Goal: Transaction & Acquisition: Obtain resource

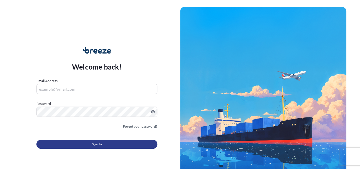
type input "[PERSON_NAME][EMAIL_ADDRESS][PERSON_NAME][DOMAIN_NAME]"
click at [92, 142] on span "Sign In" at bounding box center [97, 144] width 10 height 6
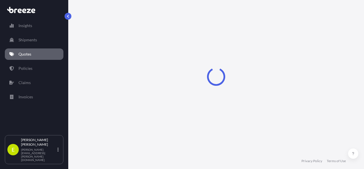
select select "Sea"
select select "1"
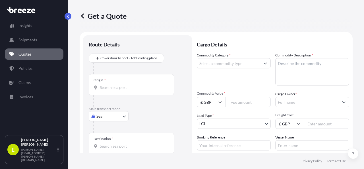
scroll to position [9, 0]
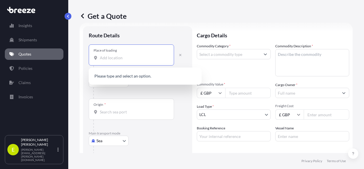
click at [121, 57] on input "Place of loading" at bounding box center [133, 58] width 67 height 6
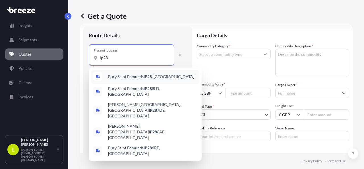
click at [125, 77] on span "[GEOGRAPHIC_DATA] , [GEOGRAPHIC_DATA]" at bounding box center [151, 77] width 86 height 6
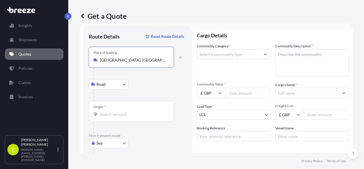
type input "[GEOGRAPHIC_DATA], [GEOGRAPHIC_DATA]"
click at [107, 108] on div "Origin *" at bounding box center [131, 111] width 85 height 21
click at [107, 111] on input "Origin *" at bounding box center [133, 114] width 67 height 6
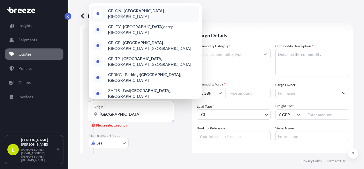
click at [154, 14] on span "GBLON - [GEOGRAPHIC_DATA] , [GEOGRAPHIC_DATA]" at bounding box center [152, 13] width 89 height 11
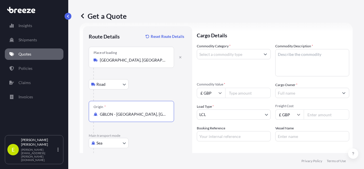
scroll to position [65, 0]
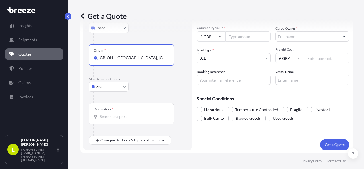
type input "GBLON - [GEOGRAPHIC_DATA], [GEOGRAPHIC_DATA]"
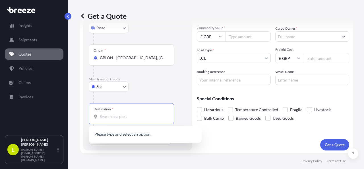
click at [112, 114] on input "Destination *" at bounding box center [133, 117] width 67 height 6
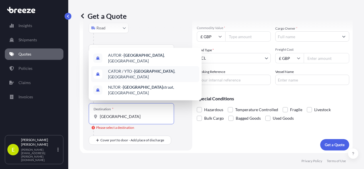
click at [157, 77] on span "CATOR / YTO - [GEOGRAPHIC_DATA] , [GEOGRAPHIC_DATA]" at bounding box center [152, 73] width 89 height 11
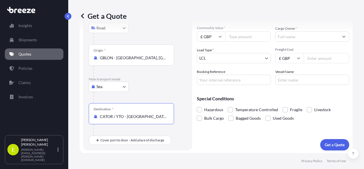
type input "CATOR / YTO - [GEOGRAPHIC_DATA], [GEOGRAPHIC_DATA]"
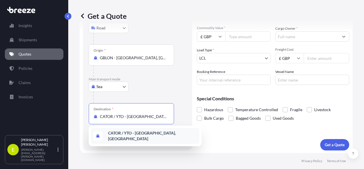
click at [142, 134] on b "CATOR / YTO - [GEOGRAPHIC_DATA], [GEOGRAPHIC_DATA]" at bounding box center [142, 135] width 68 height 11
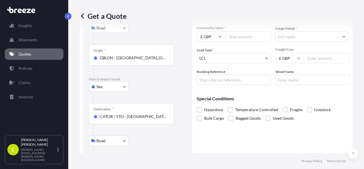
scroll to position [99, 0]
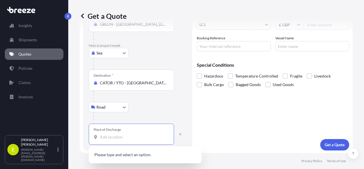
click at [145, 134] on input "Place of Discharge" at bounding box center [133, 137] width 67 height 6
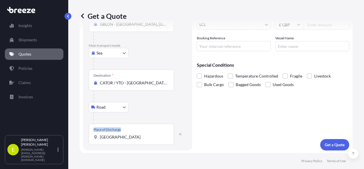
drag, startPoint x: 124, startPoint y: 139, endPoint x: 73, endPoint y: 132, distance: 51.2
click at [73, 132] on div "Get a Quote Route Details Reset Route Details Place of loading [GEOGRAPHIC_DATA…" at bounding box center [216, 76] width 296 height 153
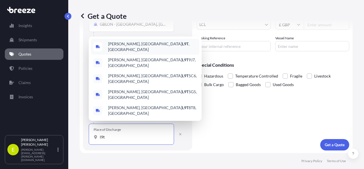
click at [148, 52] on span "[PERSON_NAME], ON L9T , [GEOGRAPHIC_DATA]" at bounding box center [152, 46] width 89 height 11
type input "[PERSON_NAME], ON L9T, [GEOGRAPHIC_DATA]"
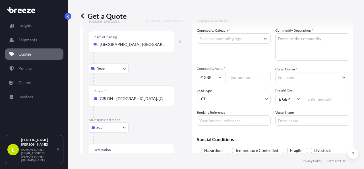
scroll to position [0, 0]
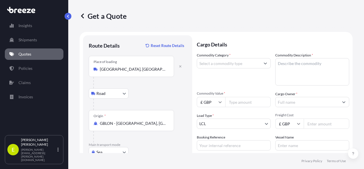
click at [218, 66] on input "Commodity Category *" at bounding box center [228, 63] width 63 height 10
type input "s"
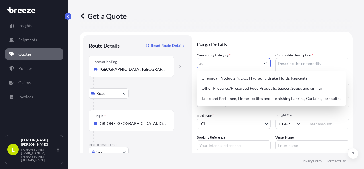
type input "a"
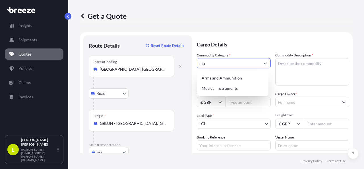
type input "m"
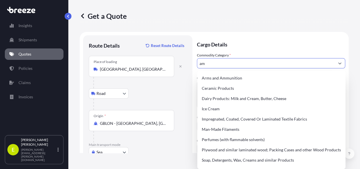
type input "a"
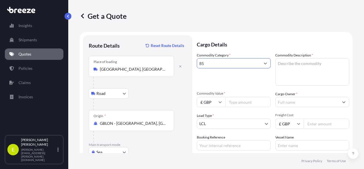
type input "8"
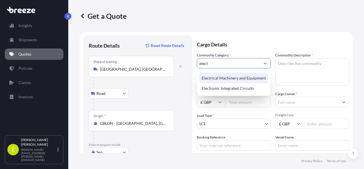
click at [252, 74] on div "Electrical Machinery and Equipment" at bounding box center [234, 78] width 69 height 10
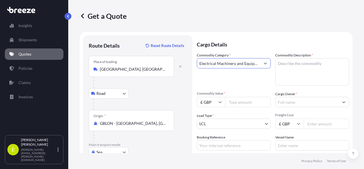
type input "Electrical Machinery and Equipment"
click at [306, 62] on textarea "Commodity Description *" at bounding box center [313, 71] width 74 height 27
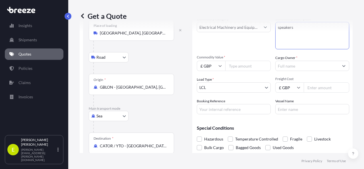
scroll to position [40, 0]
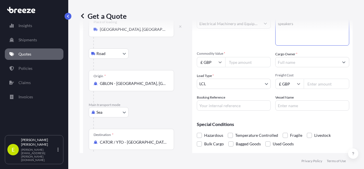
type textarea "speakers"
click at [237, 64] on input "Commodity Value *" at bounding box center [248, 62] width 46 height 10
paste input "23830.90"
type input "23830.90"
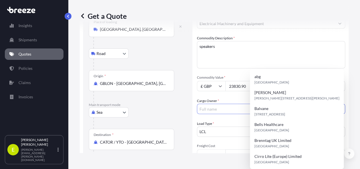
click at [340, 104] on button "Show suggestions" at bounding box center [340, 109] width 10 height 10
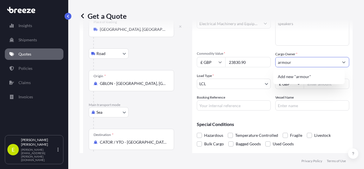
drag, startPoint x: 323, startPoint y: 64, endPoint x: 266, endPoint y: 63, distance: 57.5
drag, startPoint x: 266, startPoint y: 63, endPoint x: 291, endPoint y: 59, distance: 25.7
click at [291, 59] on input "armour" at bounding box center [307, 62] width 63 height 10
drag, startPoint x: 291, startPoint y: 59, endPoint x: 271, endPoint y: 59, distance: 19.9
click at [271, 59] on div "Commodity Category * Electrical Machinery and Equipment Commodity Description *…" at bounding box center [273, 62] width 153 height 98
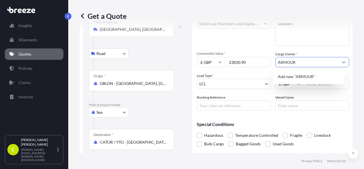
type input "ARMOUR"
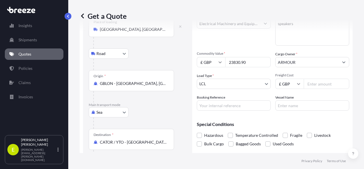
click at [317, 85] on input "Freight Cost" at bounding box center [327, 84] width 46 height 10
click at [312, 85] on input "Freight Cost" at bounding box center [327, 84] width 46 height 10
type input "1875"
click at [214, 106] on input "Booking Reference" at bounding box center [234, 105] width 74 height 10
paste input "SQ3096298"
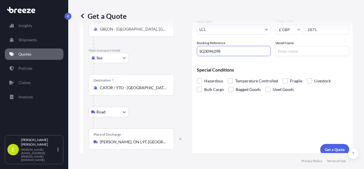
scroll to position [99, 0]
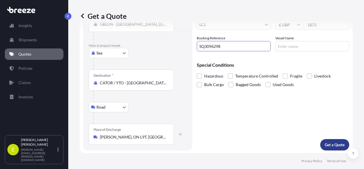
type input "SQ3096298"
click at [327, 143] on p "Get a Quote" at bounding box center [335, 145] width 20 height 6
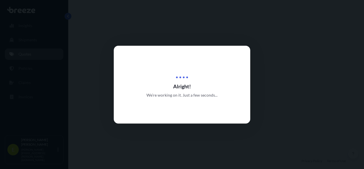
select select "Road"
select select "Sea"
select select "Road"
select select "1"
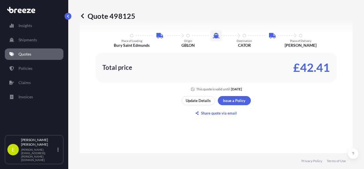
scroll to position [378, 0]
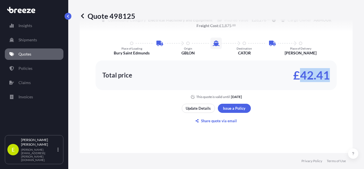
drag, startPoint x: 328, startPoint y: 72, endPoint x: 299, endPoint y: 74, distance: 28.5
click at [299, 74] on div "Total price £42.41" at bounding box center [216, 75] width 241 height 30
copy p "42.41"
